Goal: Complete application form: Complete application form

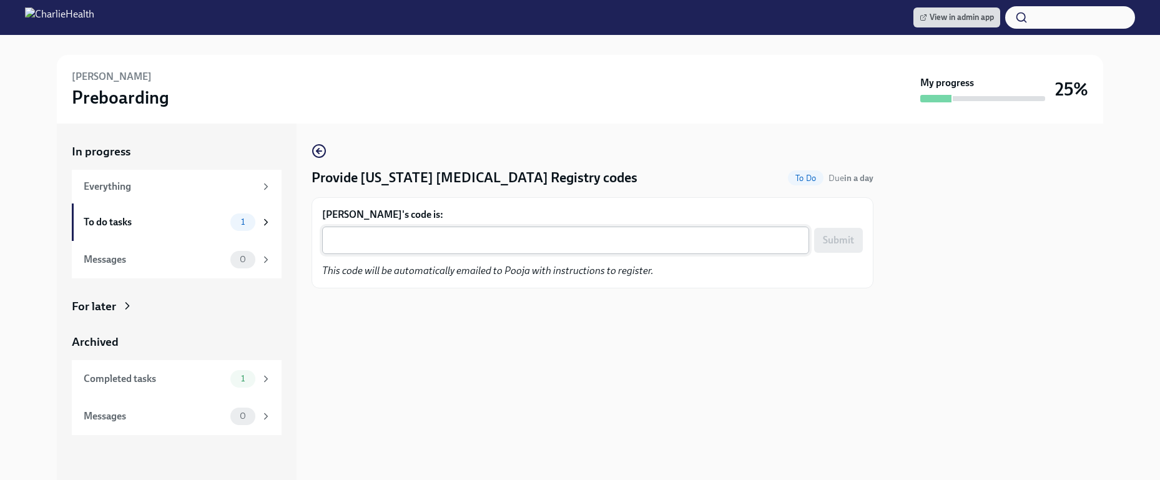
click at [555, 239] on textarea "Pooja Bhula's code is:" at bounding box center [566, 240] width 472 height 15
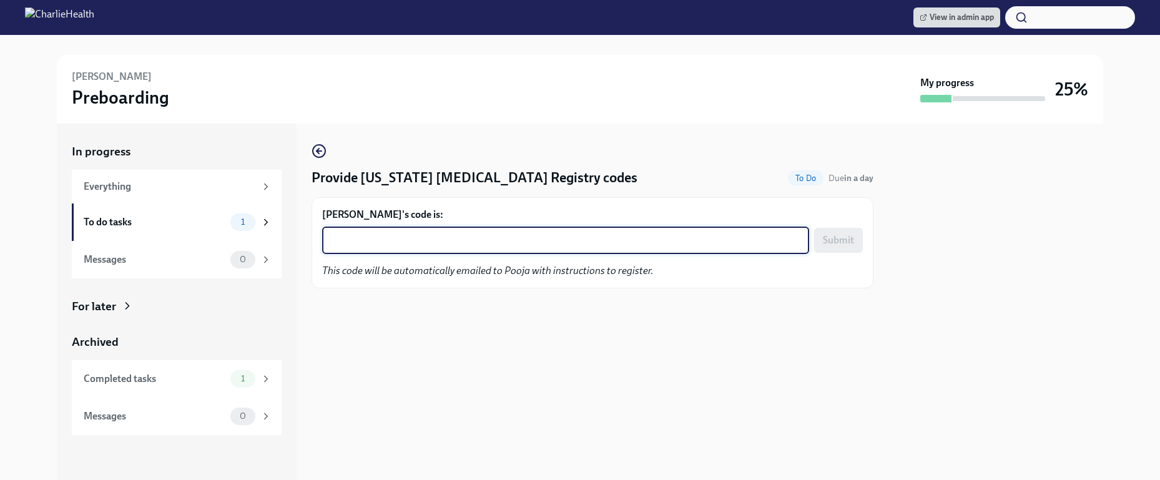
paste textarea "6RRUUED1NXCO"
type textarea "6RRUUED1NXCO"
click at [823, 238] on button "Submit" at bounding box center [838, 240] width 49 height 25
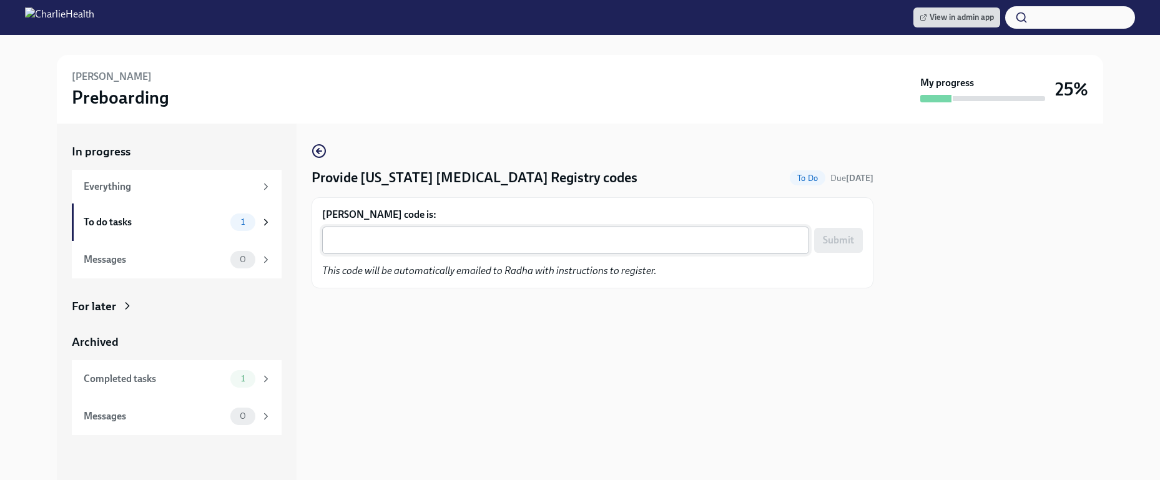
click at [402, 227] on div "x ​" at bounding box center [565, 240] width 487 height 27
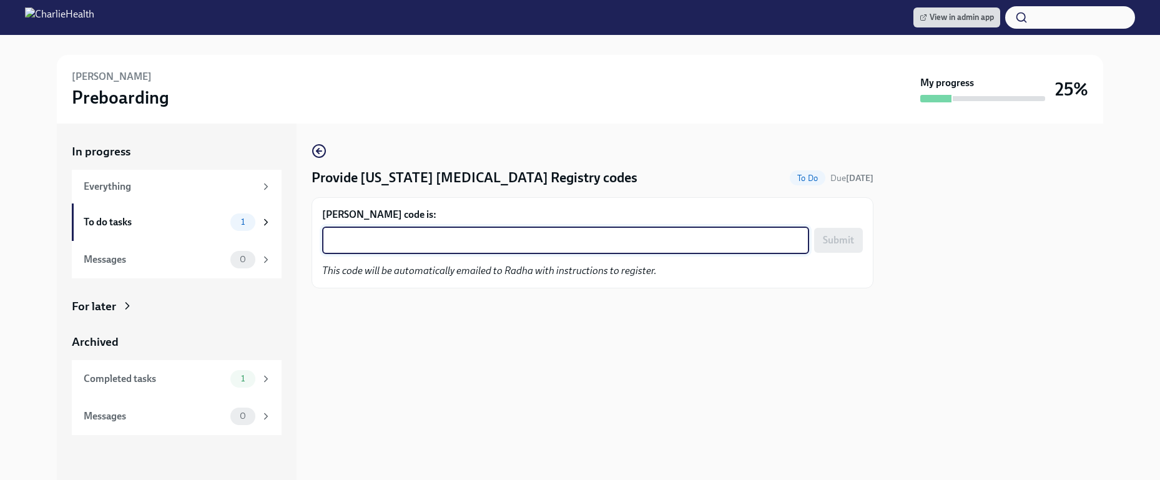
paste textarea "M53U7EIU1RFF"
type textarea "M53U7EIU1RFF"
click at [842, 238] on span "Submit" at bounding box center [838, 240] width 31 height 12
